Goal: Task Accomplishment & Management: Complete application form

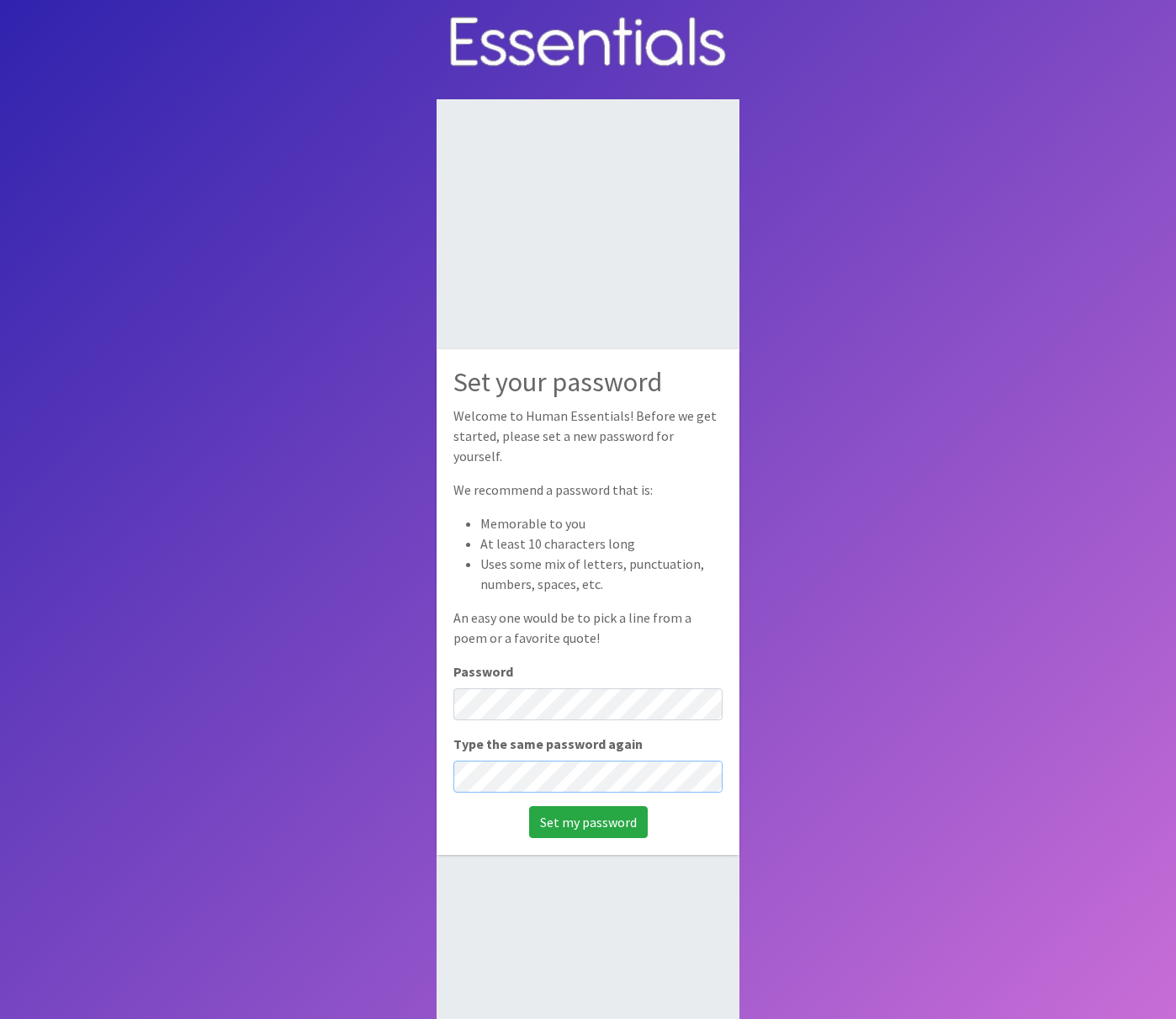
click at [588, 811] on input "Set my password" at bounding box center [588, 822] width 118 height 32
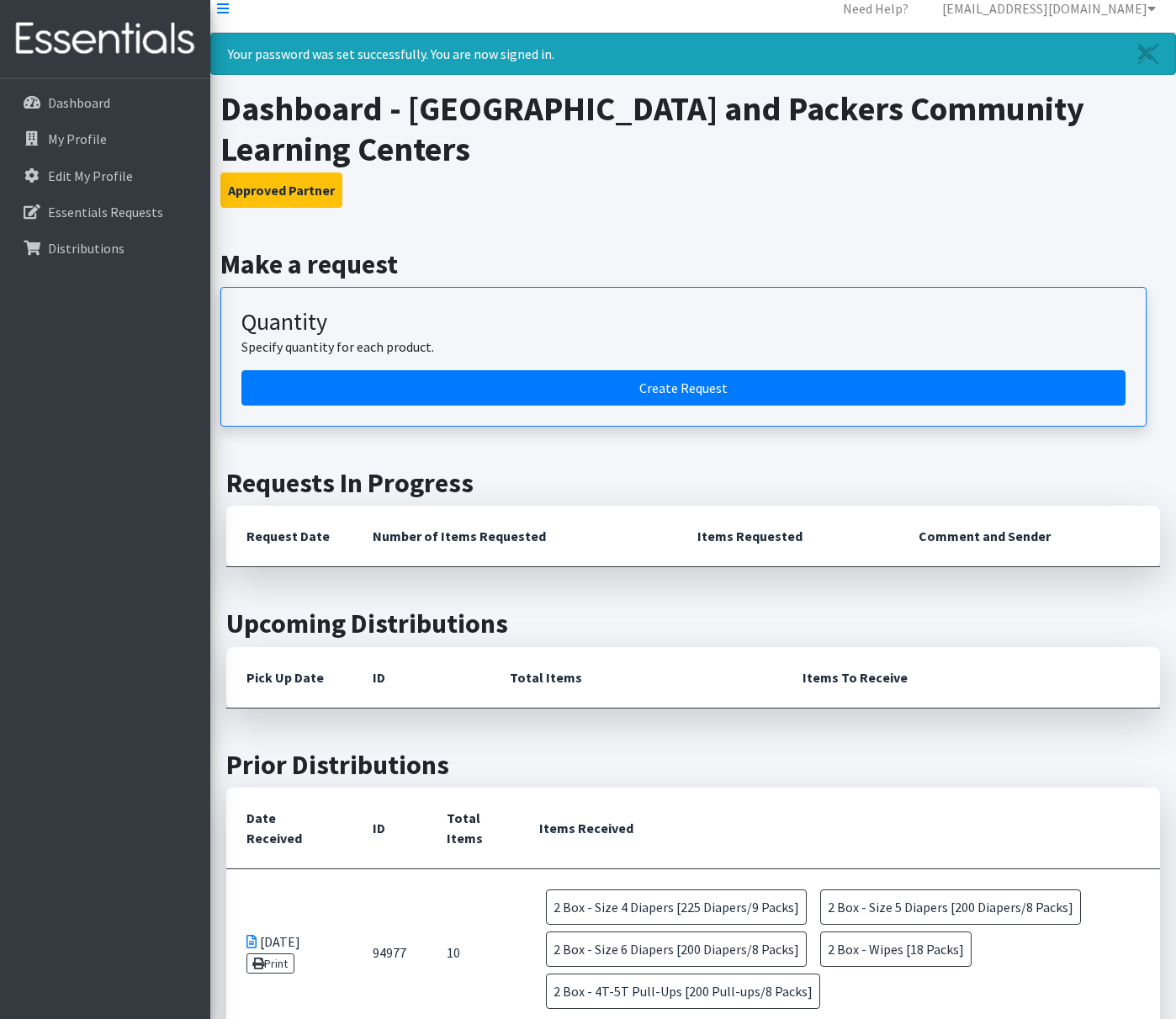
scroll to position [208, 0]
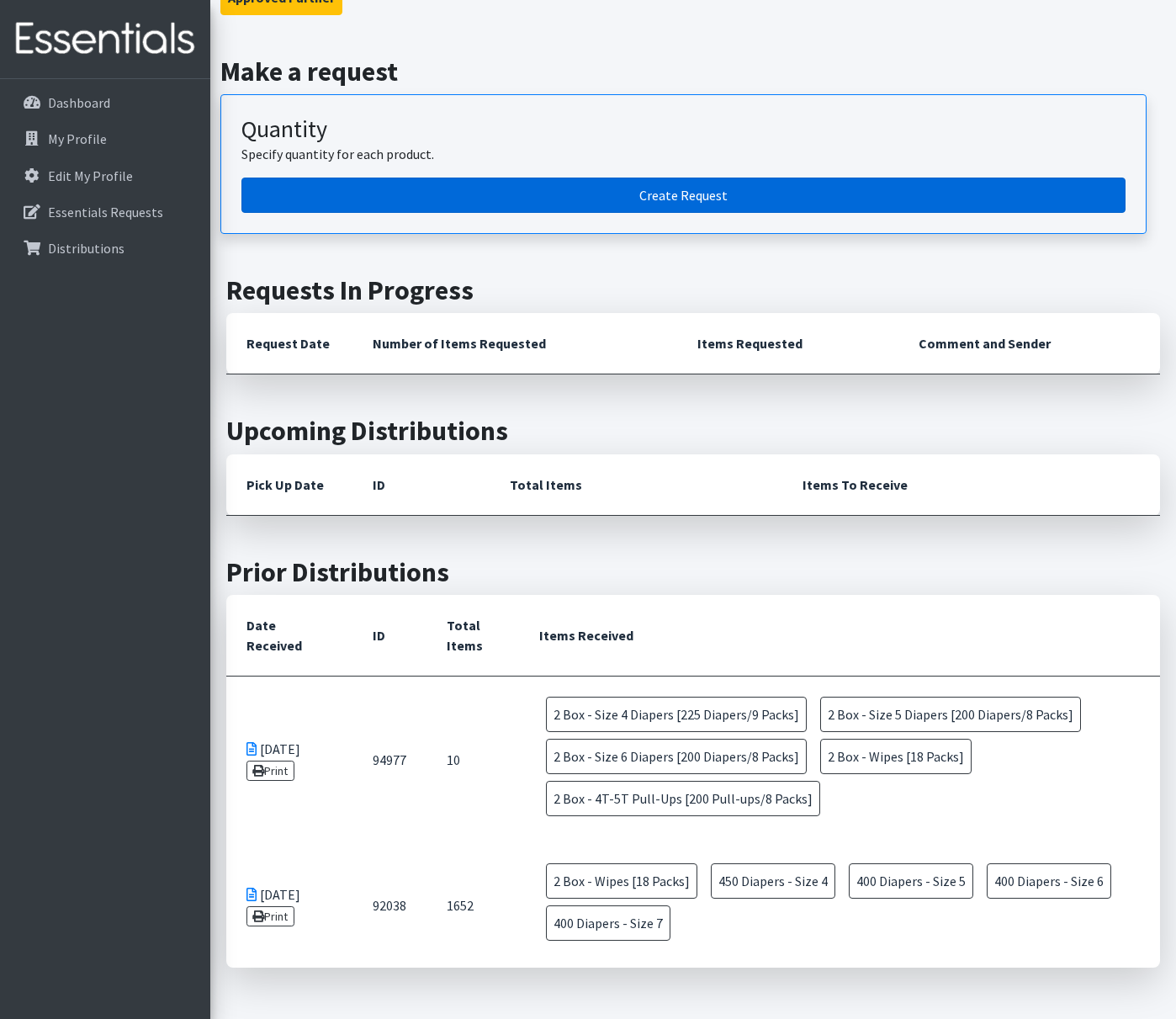
click at [712, 197] on link "Create Request" at bounding box center [683, 195] width 885 height 35
click at [699, 198] on link "Create Request" at bounding box center [683, 195] width 885 height 35
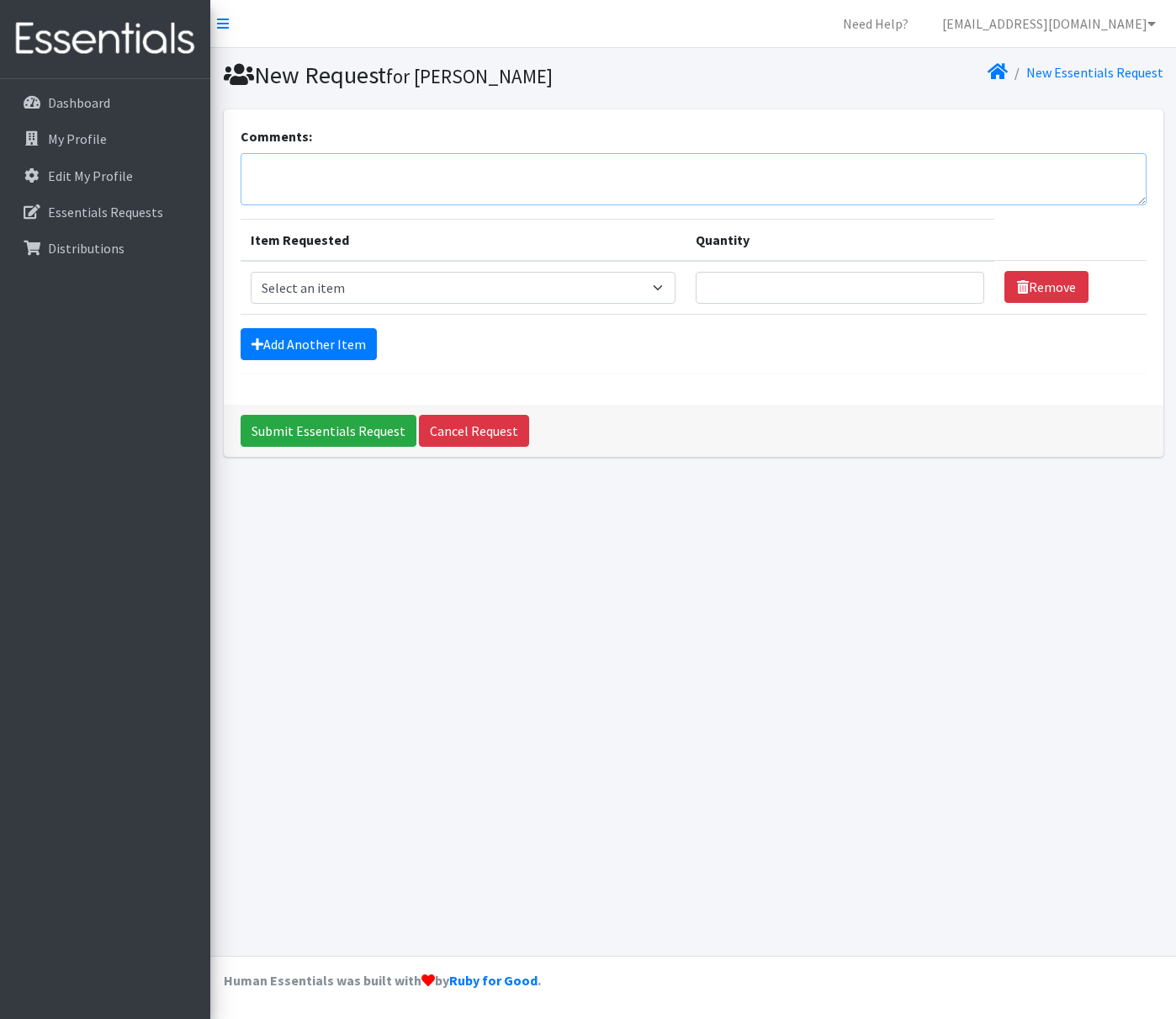
click at [369, 182] on textarea "Comments:" at bounding box center [694, 178] width 906 height 52
type textarea "For Packer"
click at [349, 349] on link "Add Another Item" at bounding box center [309, 344] width 136 height 32
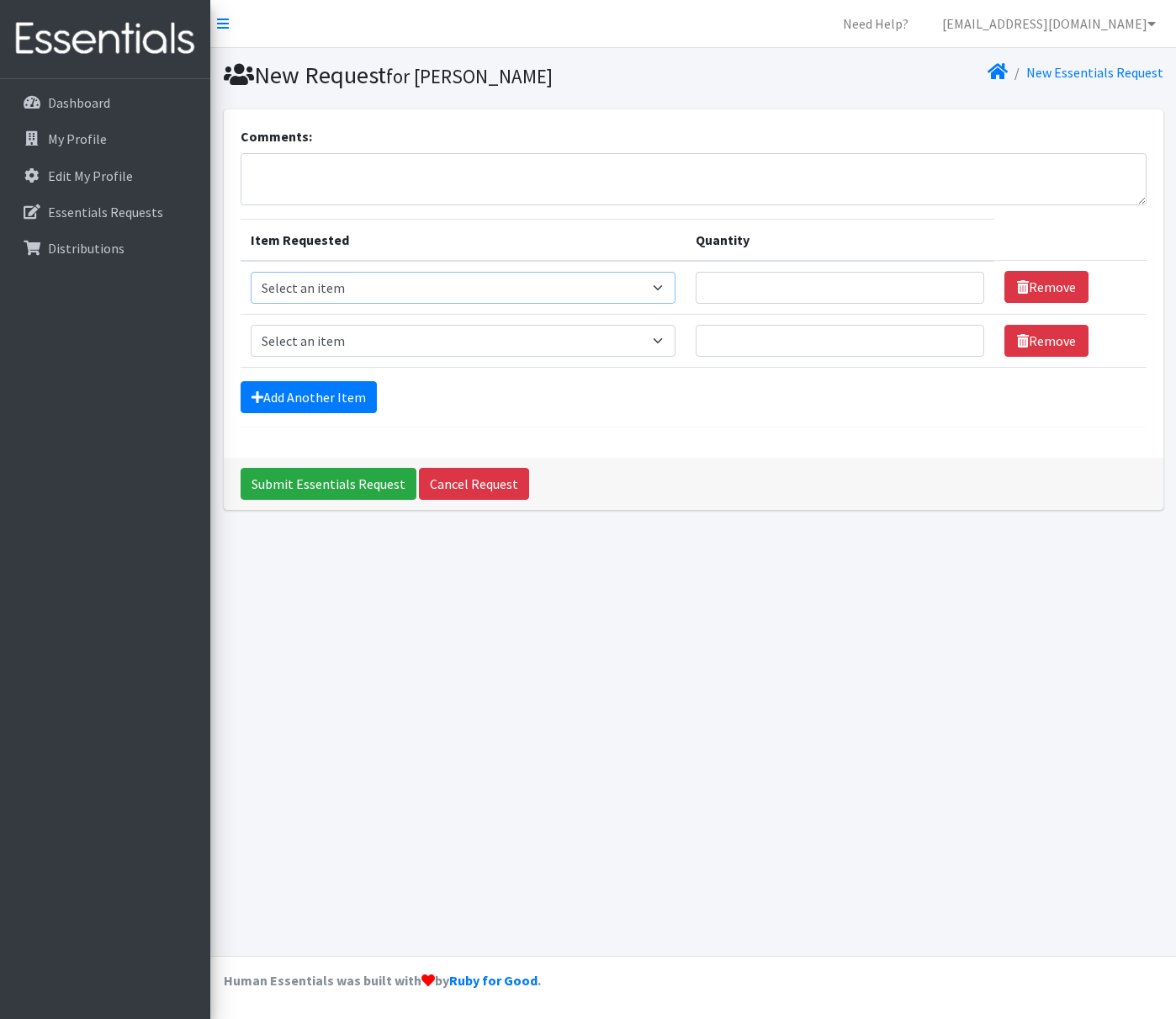
select select "14392"
select select "14393"
click at [343, 403] on link "Add Another Item" at bounding box center [309, 397] width 136 height 32
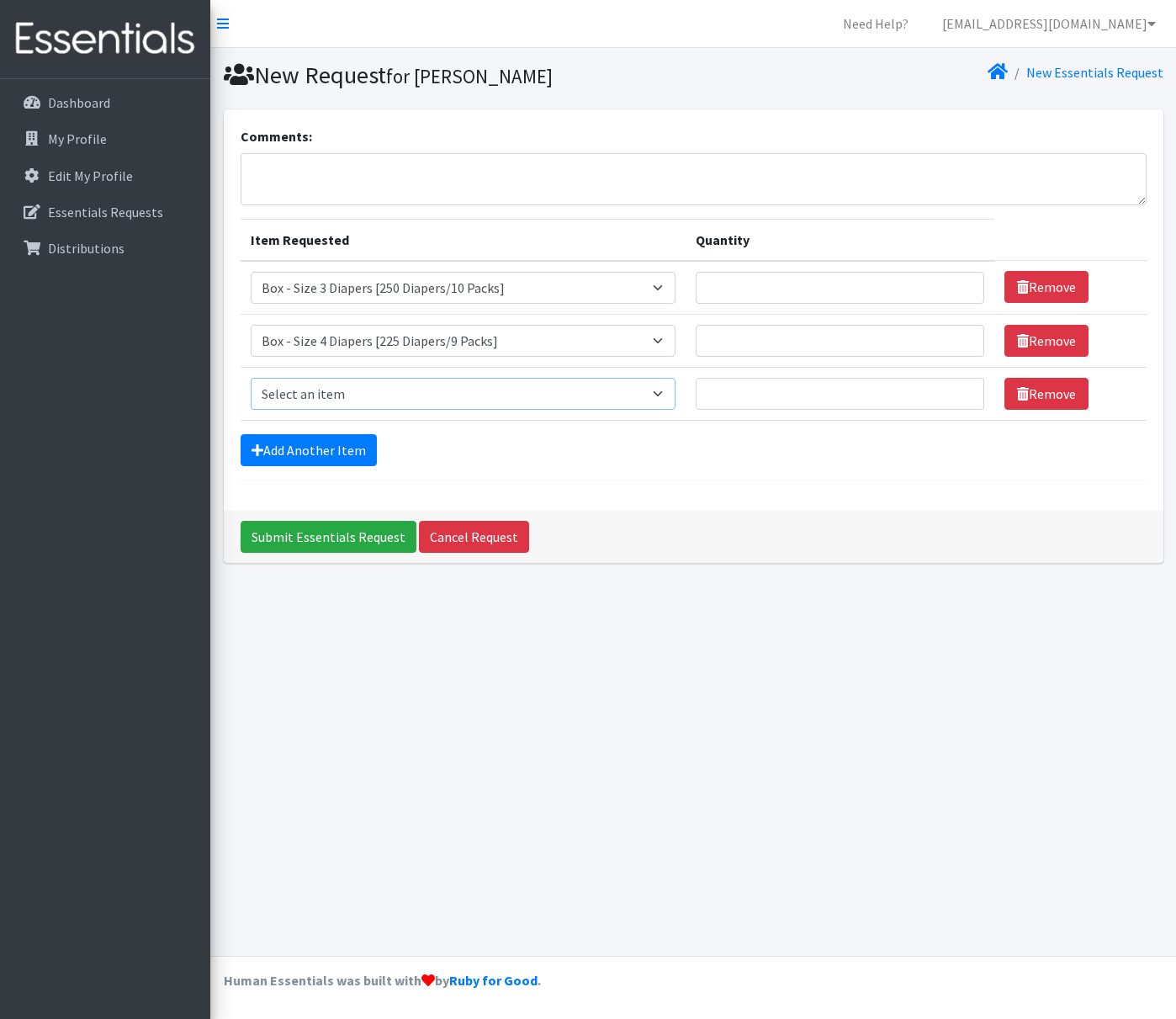
select select "14394"
click at [345, 453] on link "Add Another Item" at bounding box center [309, 450] width 136 height 32
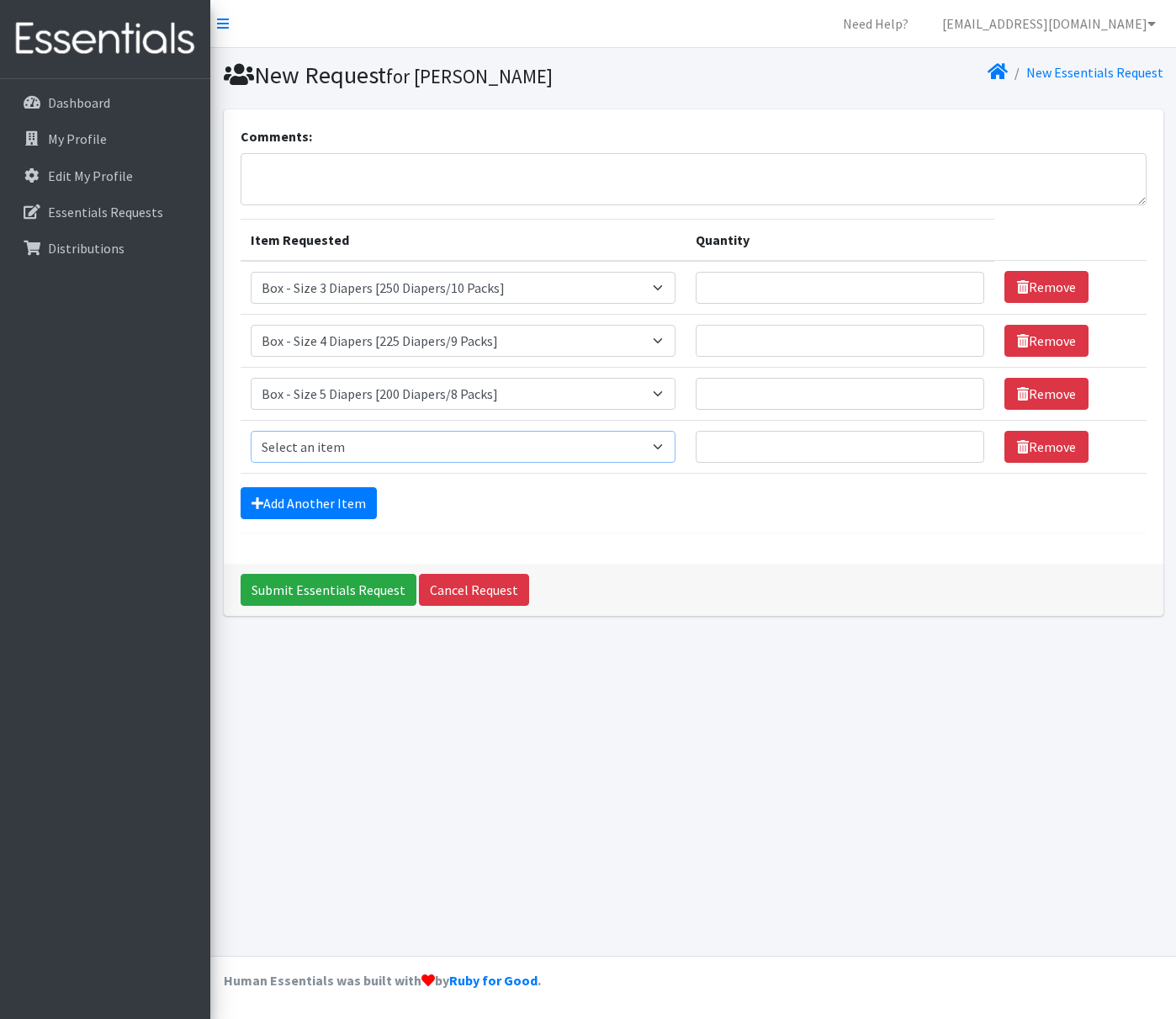
select select "14395"
click at [339, 494] on link "Add Another Item" at bounding box center [309, 503] width 136 height 32
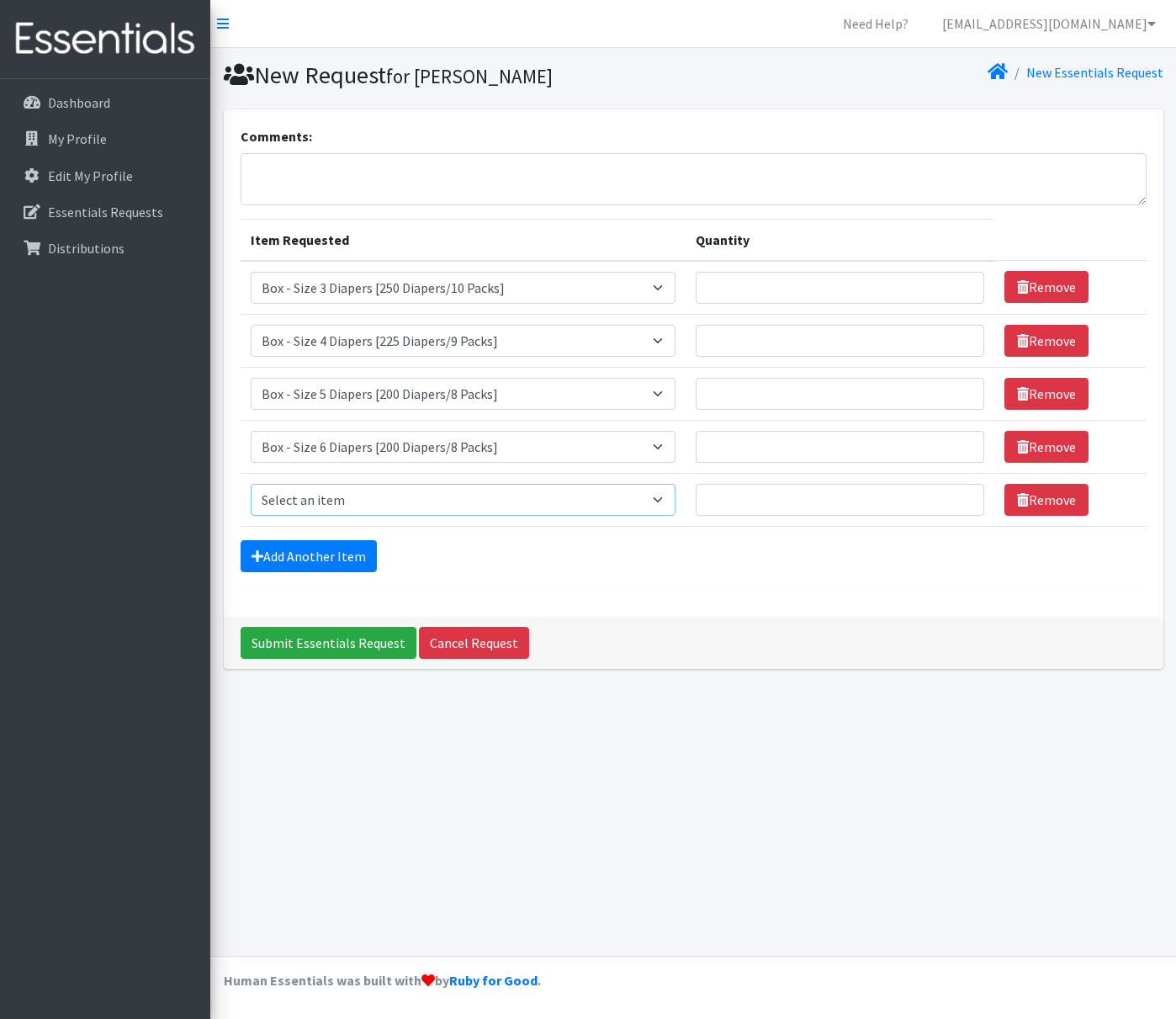
select select "14396"
click at [331, 562] on link "Add Another Item" at bounding box center [309, 556] width 136 height 32
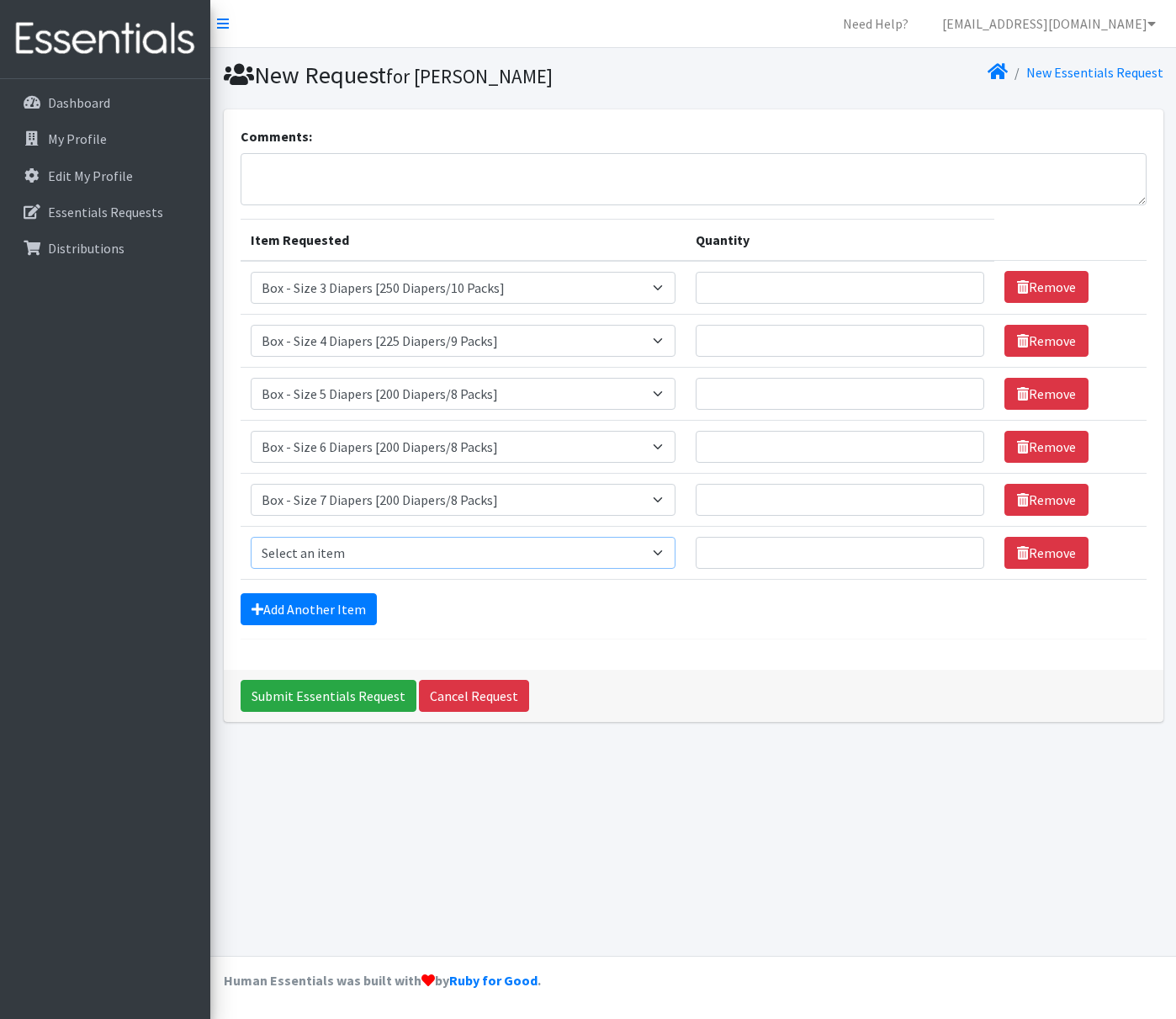
select select "14391"
click at [277, 604] on link "Add Another Item" at bounding box center [309, 609] width 136 height 32
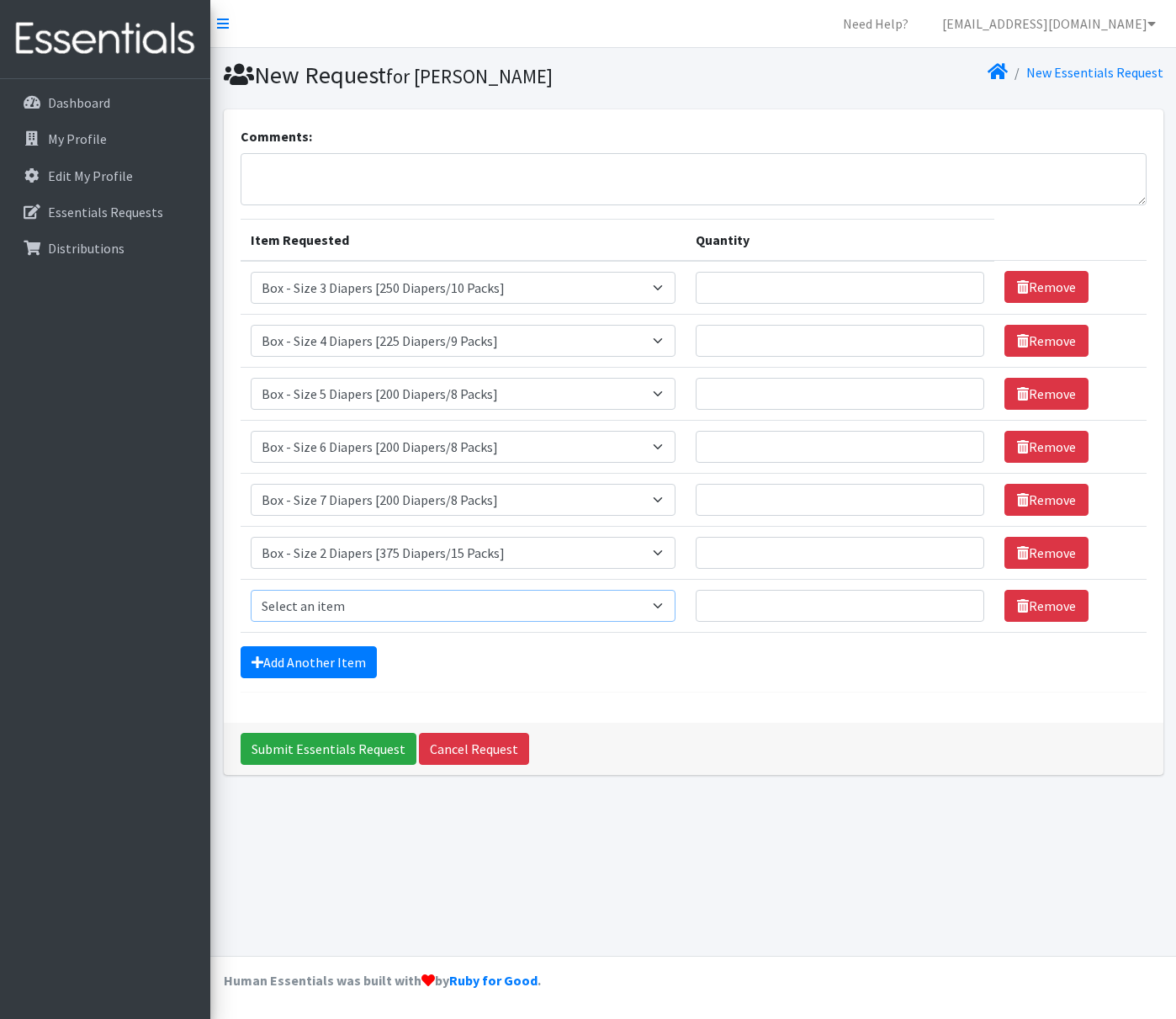
select select "14401"
click at [898, 284] on input "Quantity" at bounding box center [840, 288] width 288 height 32
click at [650, 181] on textarea "Comments:" at bounding box center [694, 178] width 906 height 52
type textarea "For Packer"
click at [966, 282] on input "1" at bounding box center [840, 288] width 288 height 32
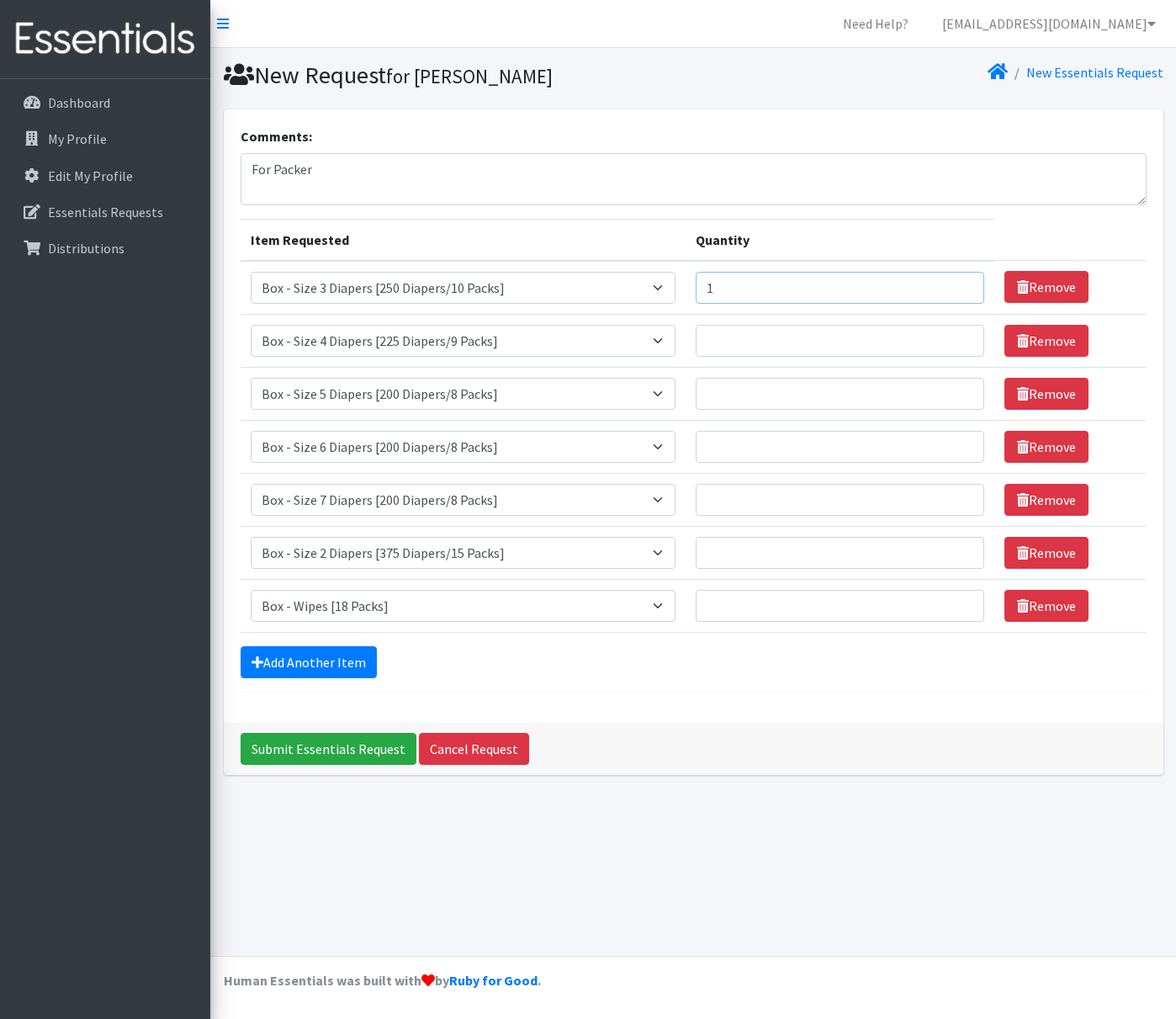
type input "2"
click at [966, 282] on input "2" at bounding box center [840, 288] width 288 height 32
click at [964, 335] on input "1" at bounding box center [840, 341] width 288 height 32
type input "2"
click at [964, 335] on input "2" at bounding box center [840, 341] width 288 height 32
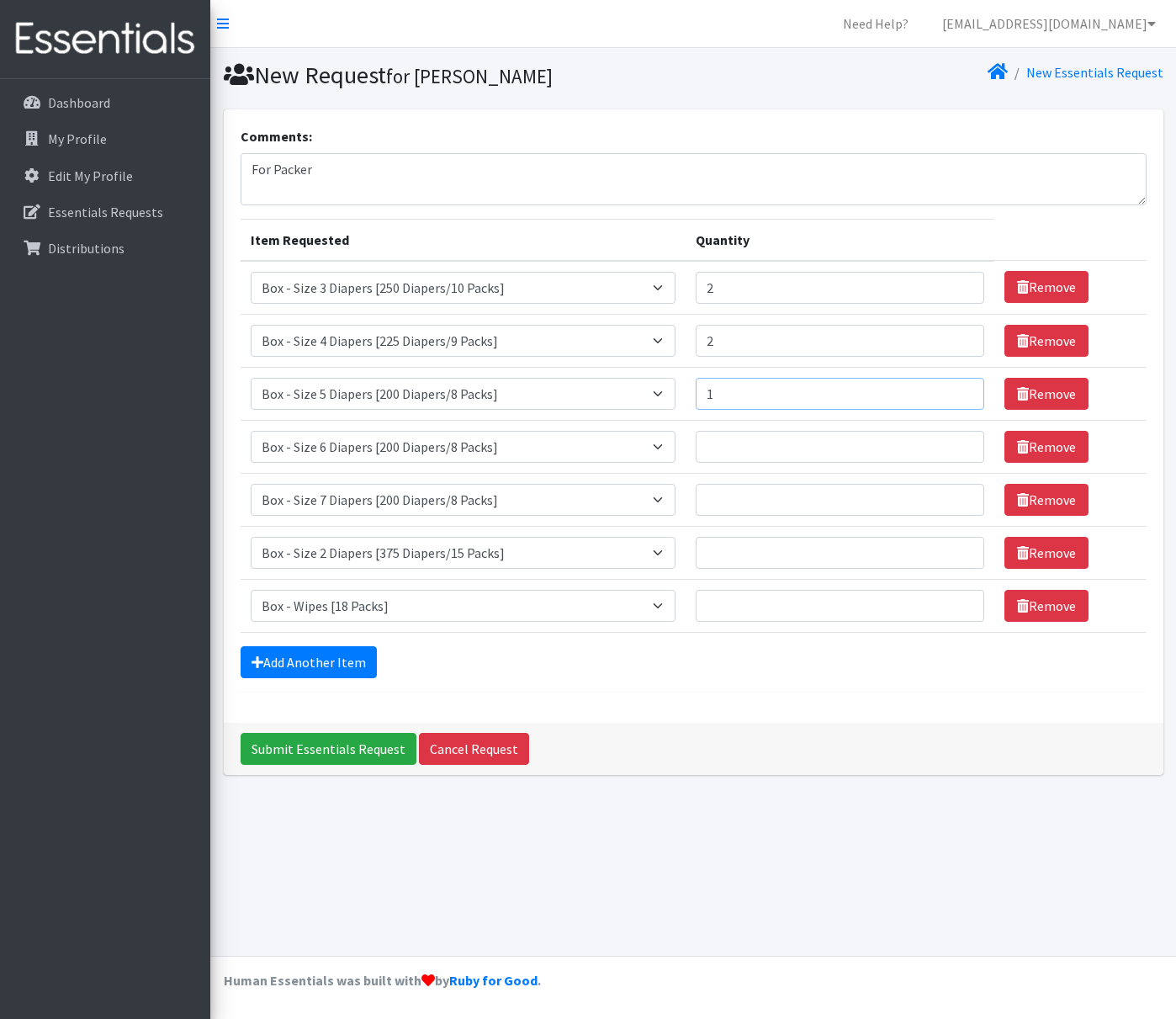
click at [962, 391] on input "1" at bounding box center [840, 394] width 288 height 32
type input "2"
click at [966, 389] on input "2" at bounding box center [840, 394] width 288 height 32
click at [963, 442] on input "1" at bounding box center [840, 447] width 288 height 32
type input "2"
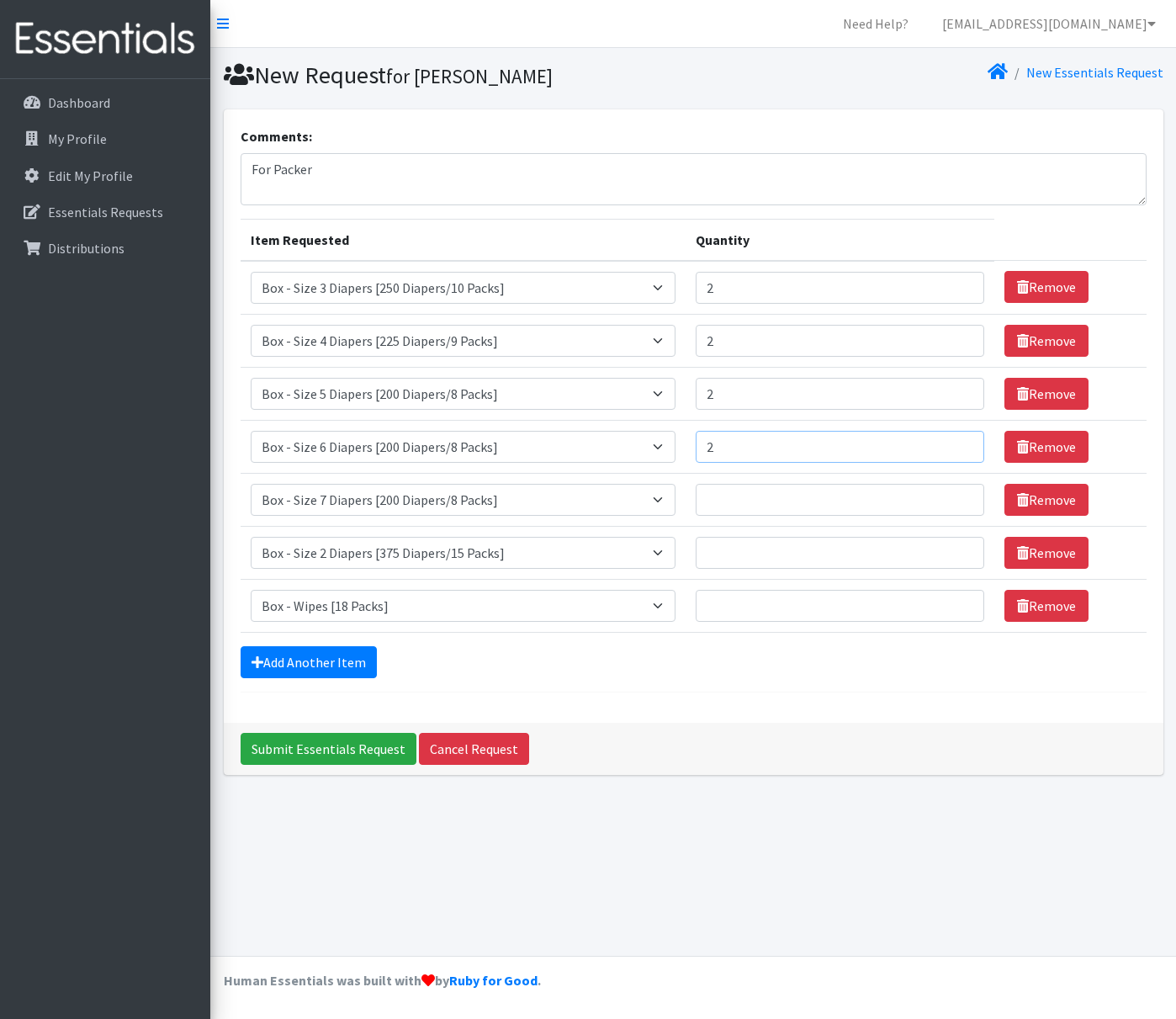
click at [963, 442] on input "2" at bounding box center [840, 447] width 288 height 32
click at [963, 494] on input "1" at bounding box center [840, 500] width 288 height 32
type input "2"
click at [963, 494] on input "2" at bounding box center [840, 500] width 288 height 32
click at [968, 547] on input "1" at bounding box center [840, 553] width 288 height 32
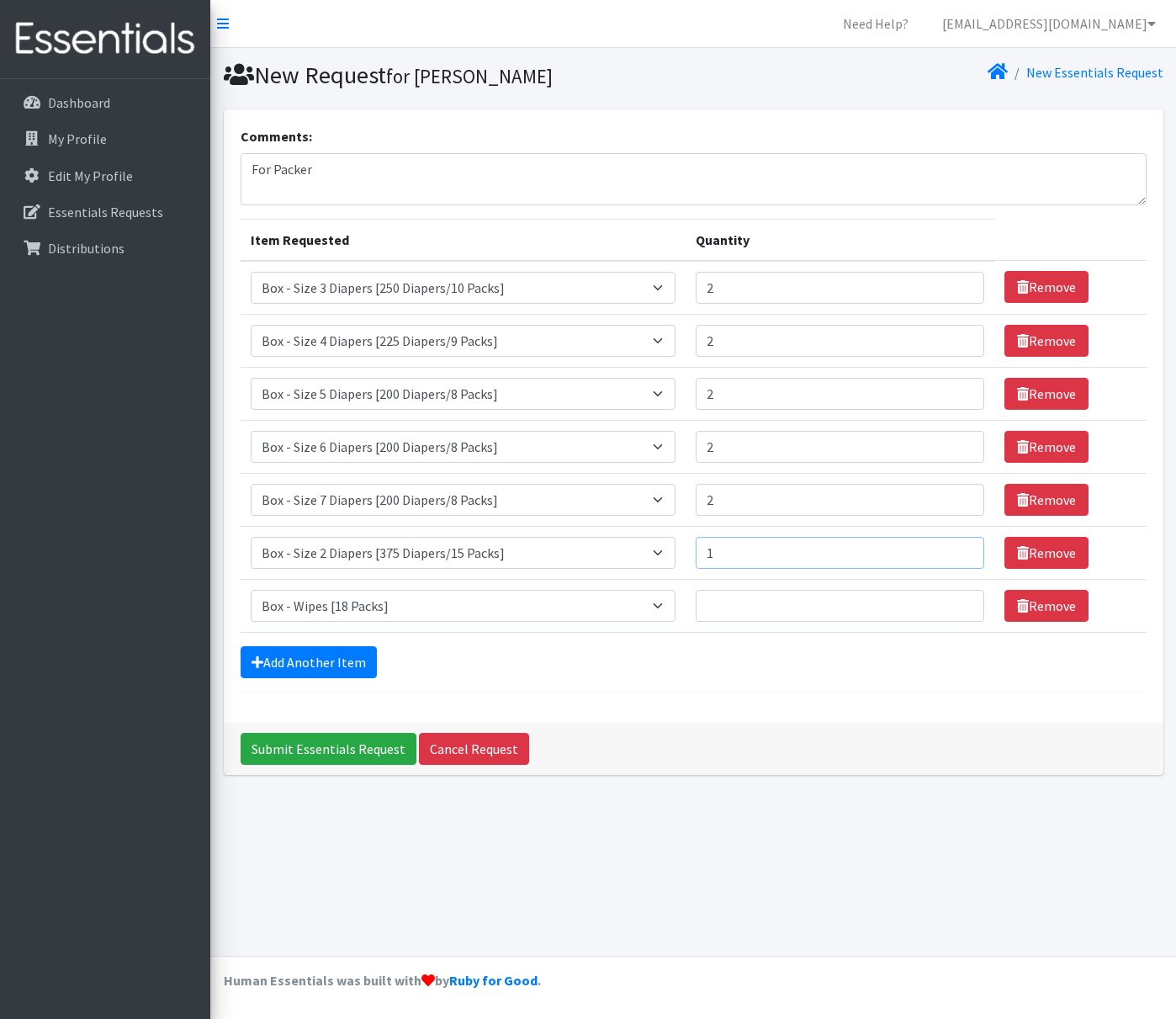
type input "2"
click at [966, 548] on input "2" at bounding box center [840, 553] width 288 height 32
click at [961, 598] on input "1" at bounding box center [840, 606] width 288 height 32
type input "2"
click at [961, 598] on input "2" at bounding box center [840, 606] width 288 height 32
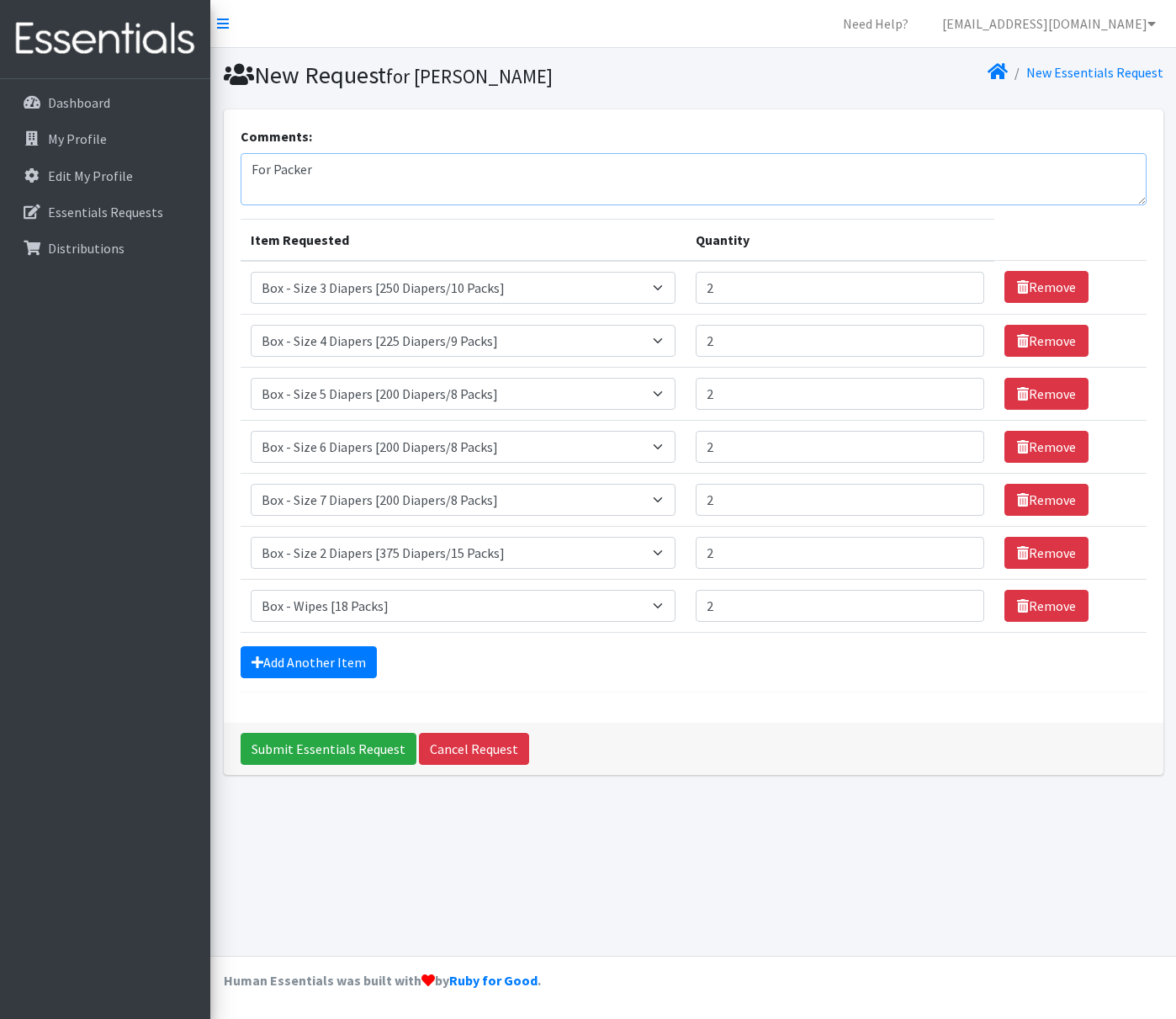
click at [358, 172] on textarea "For Packer" at bounding box center [694, 178] width 906 height 52
type textarea "For Packer Community Learning center"
click at [358, 652] on link "Add Another Item" at bounding box center [309, 662] width 136 height 32
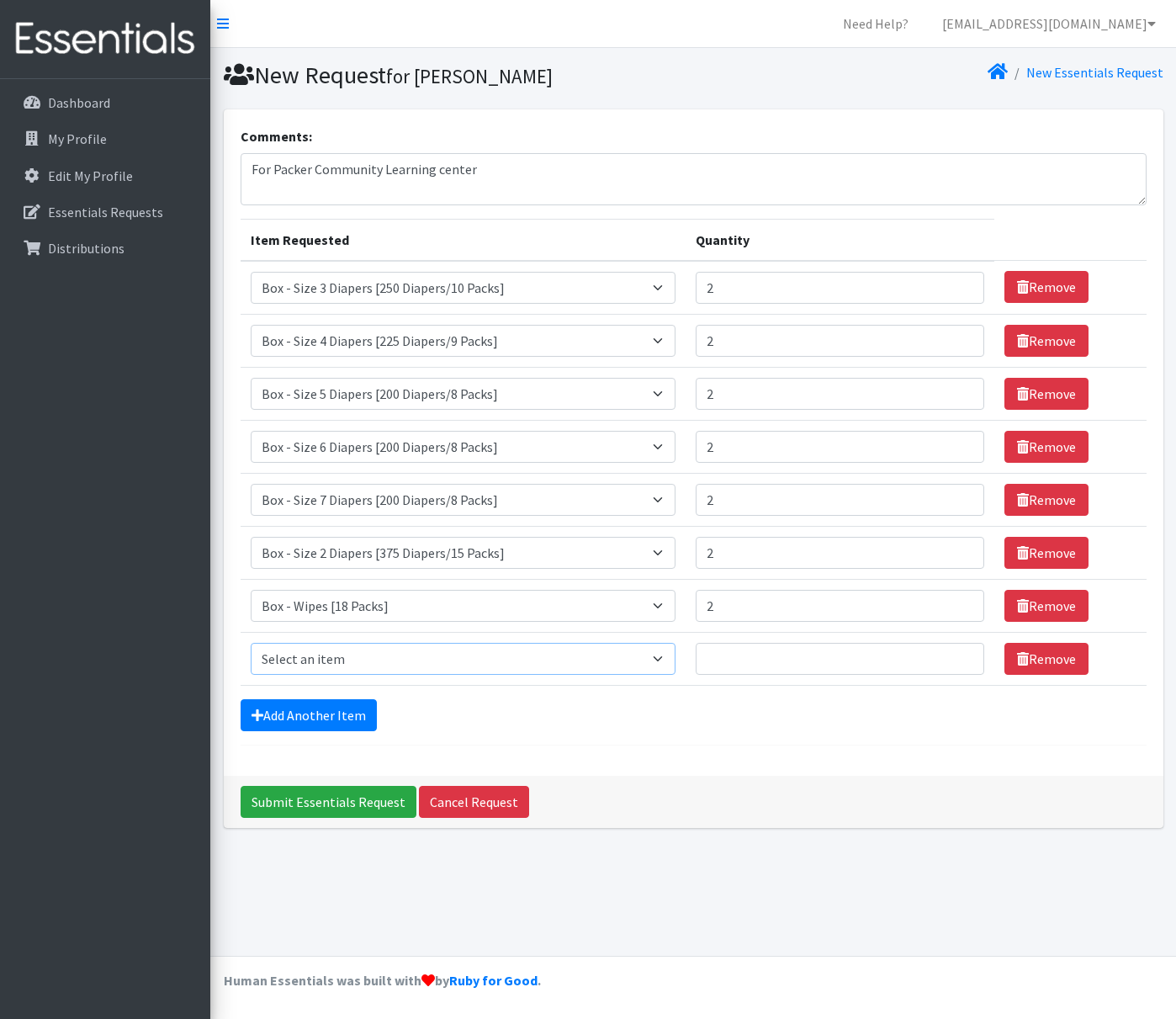
select select "14400"
click at [962, 655] on input "1" at bounding box center [840, 659] width 288 height 32
type input "2"
click at [962, 655] on input "2" at bounding box center [840, 659] width 288 height 32
click at [338, 809] on input "Submit Essentials Request" at bounding box center [328, 802] width 176 height 32
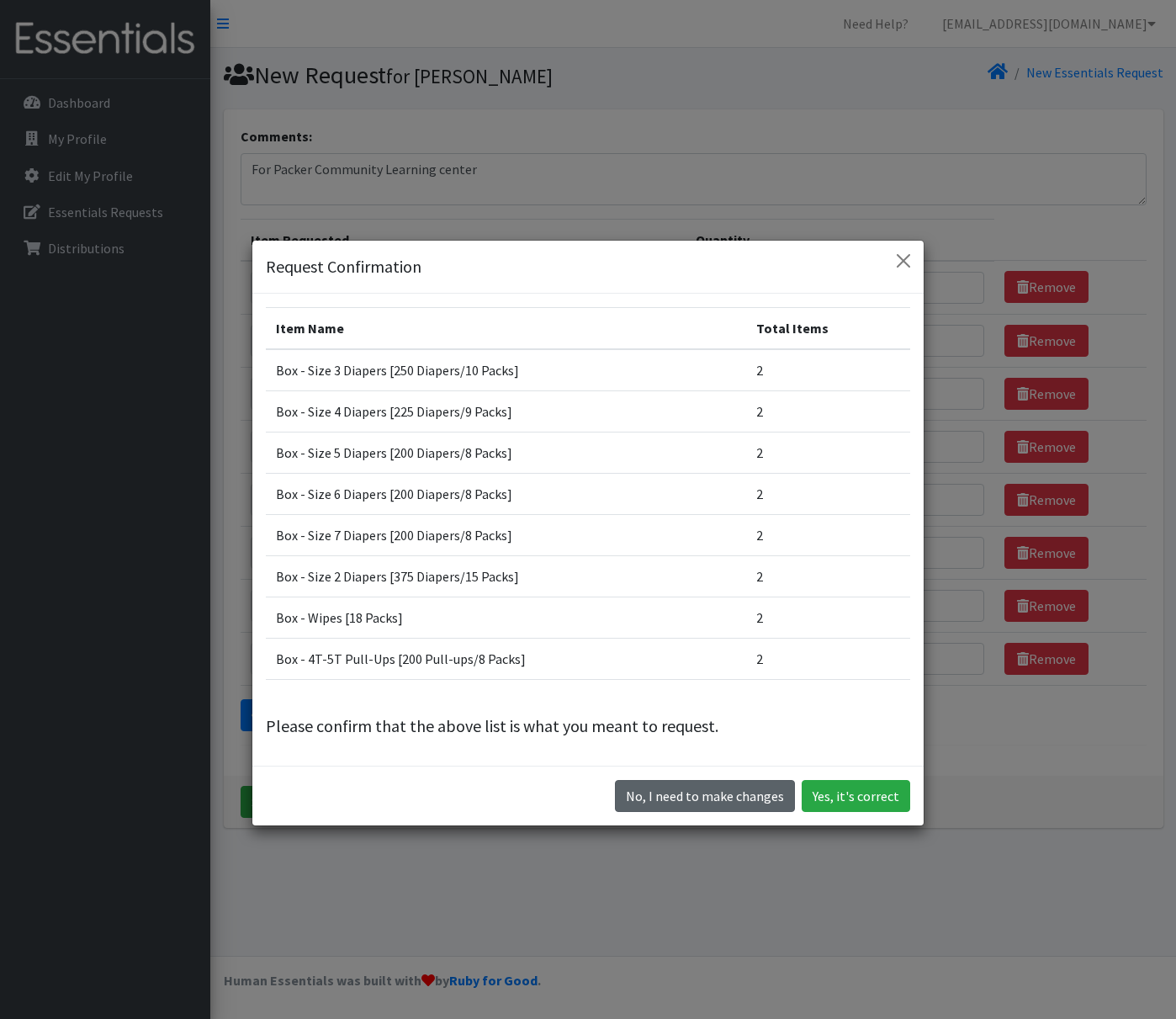
click at [739, 797] on button "No, I need to make changes" at bounding box center [705, 796] width 180 height 32
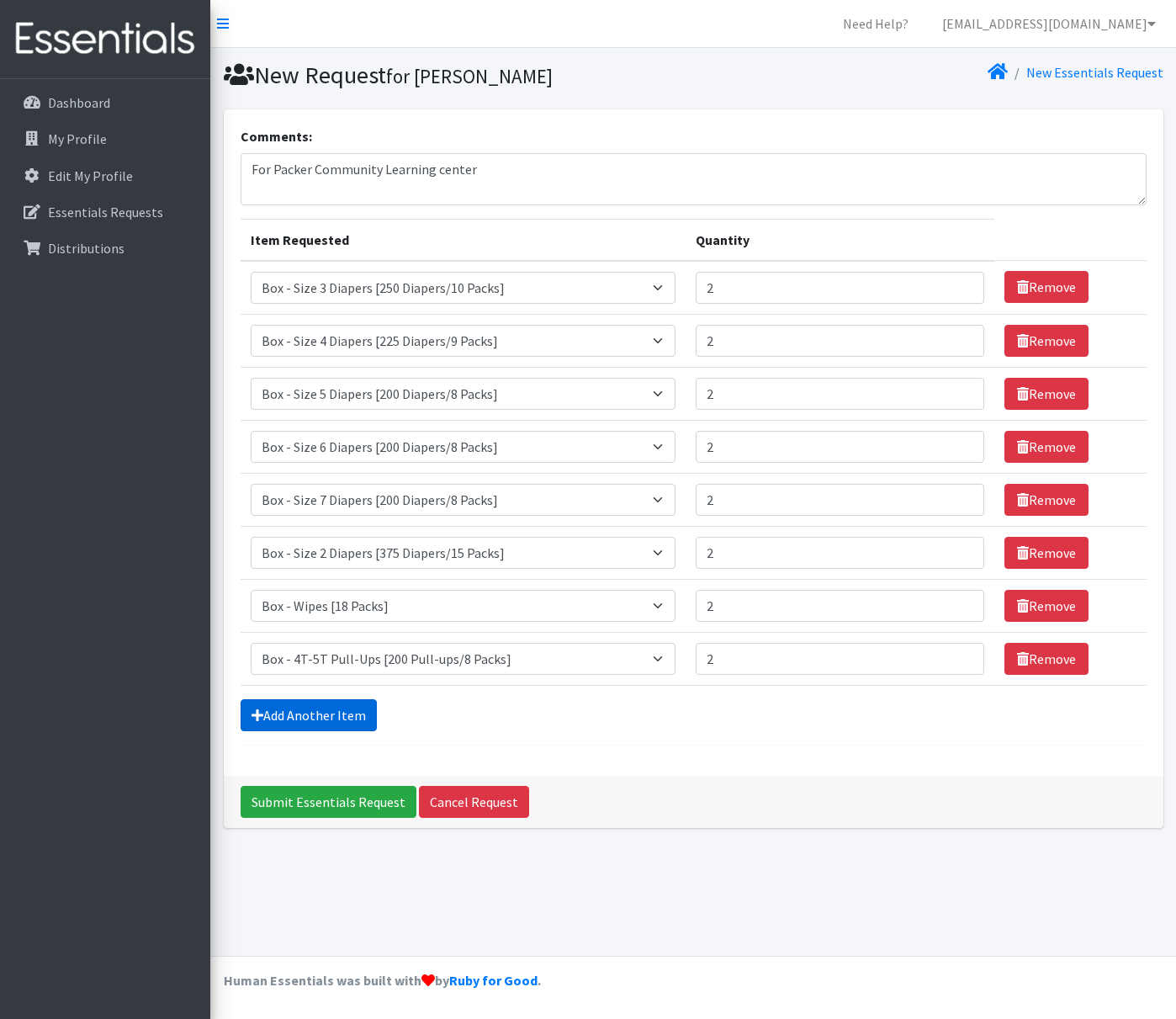
click at [329, 716] on link "Add Another Item" at bounding box center [309, 715] width 136 height 32
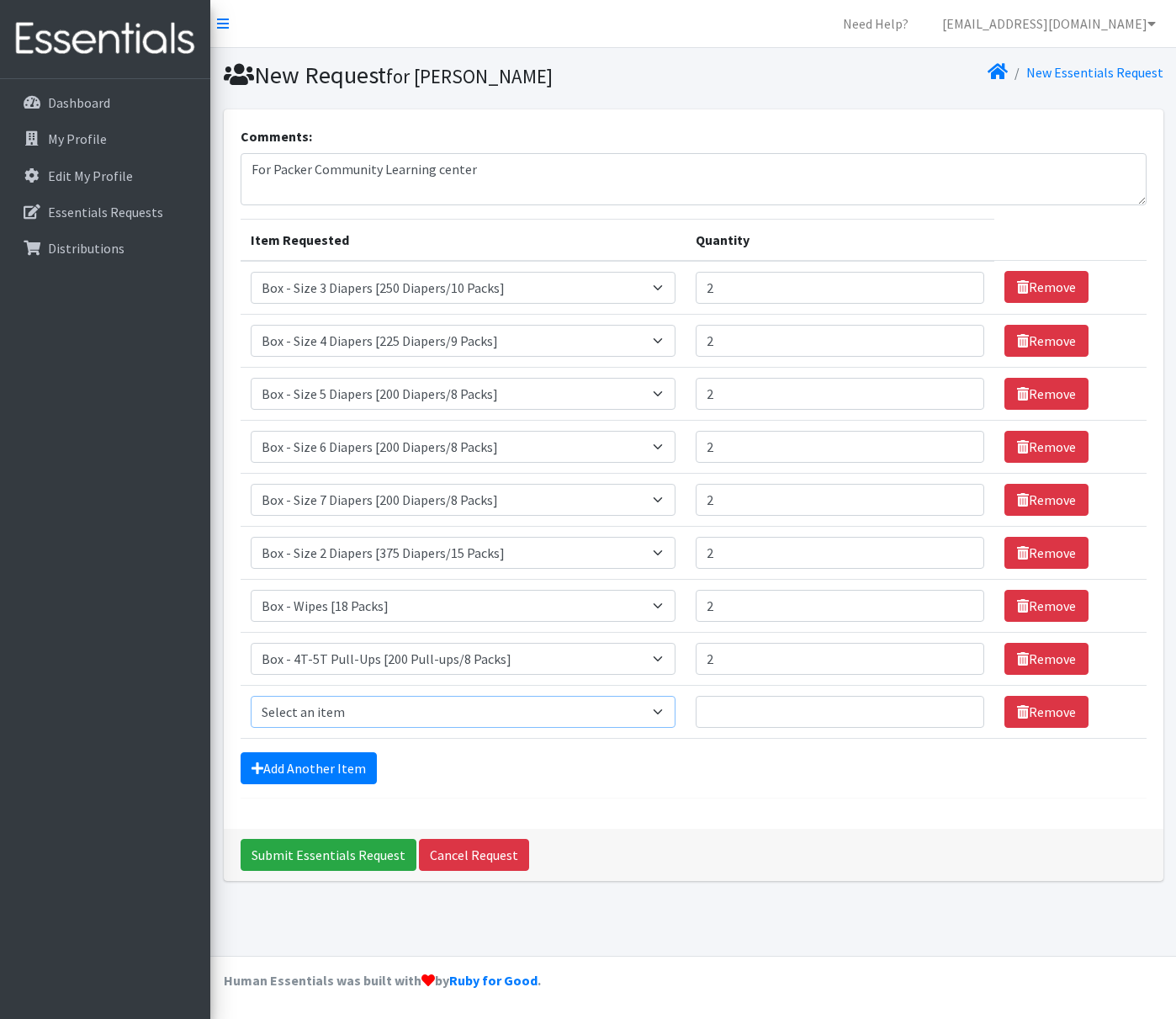
select select "14391"
click at [964, 707] on input "1" at bounding box center [840, 712] width 288 height 32
type input "2"
click at [964, 707] on input "2" at bounding box center [840, 712] width 288 height 32
click at [329, 857] on input "Submit Essentials Request" at bounding box center [328, 855] width 176 height 32
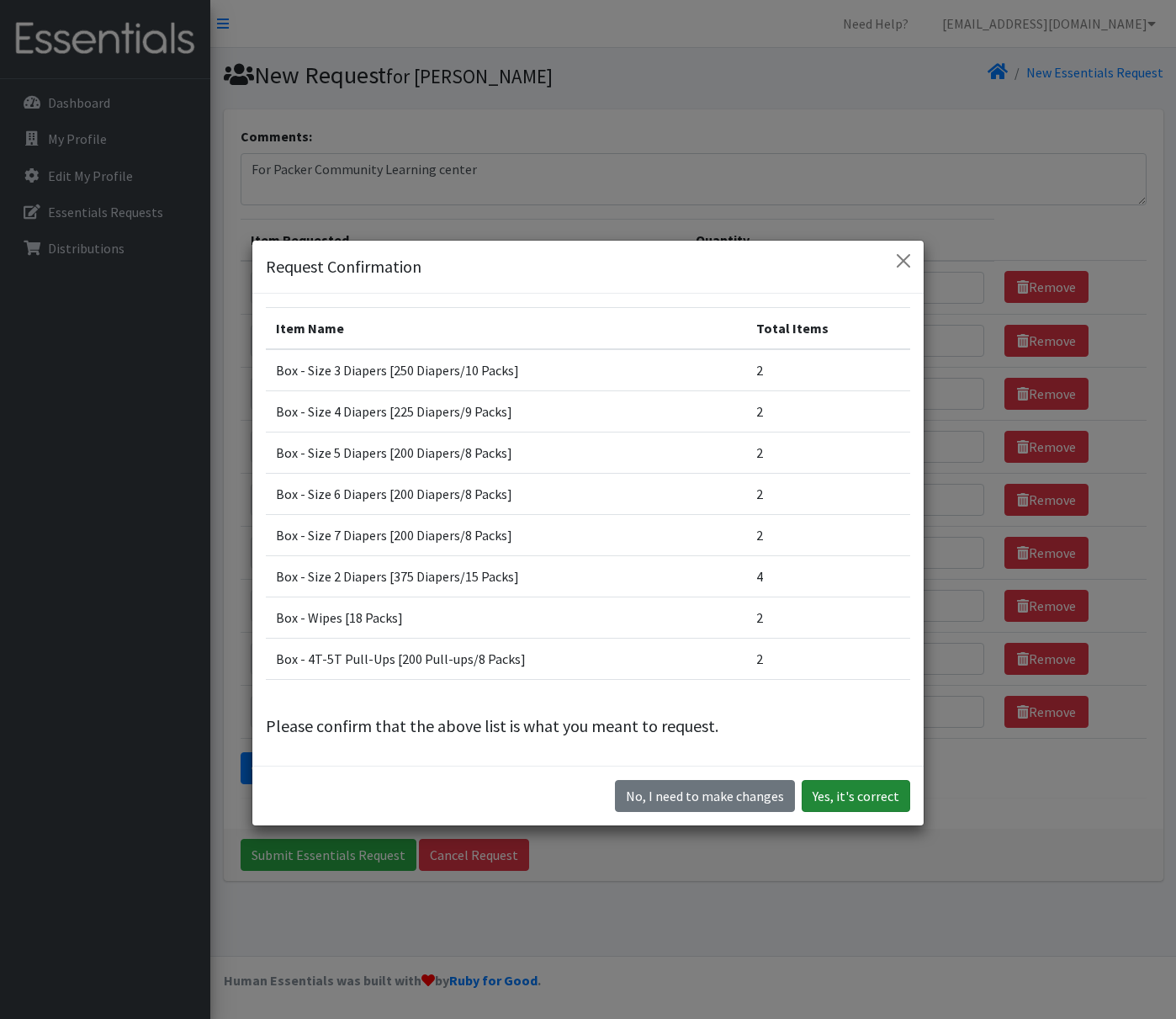
click at [867, 797] on button "Yes, it's correct" at bounding box center [856, 796] width 109 height 32
